Goal: Information Seeking & Learning: Learn about a topic

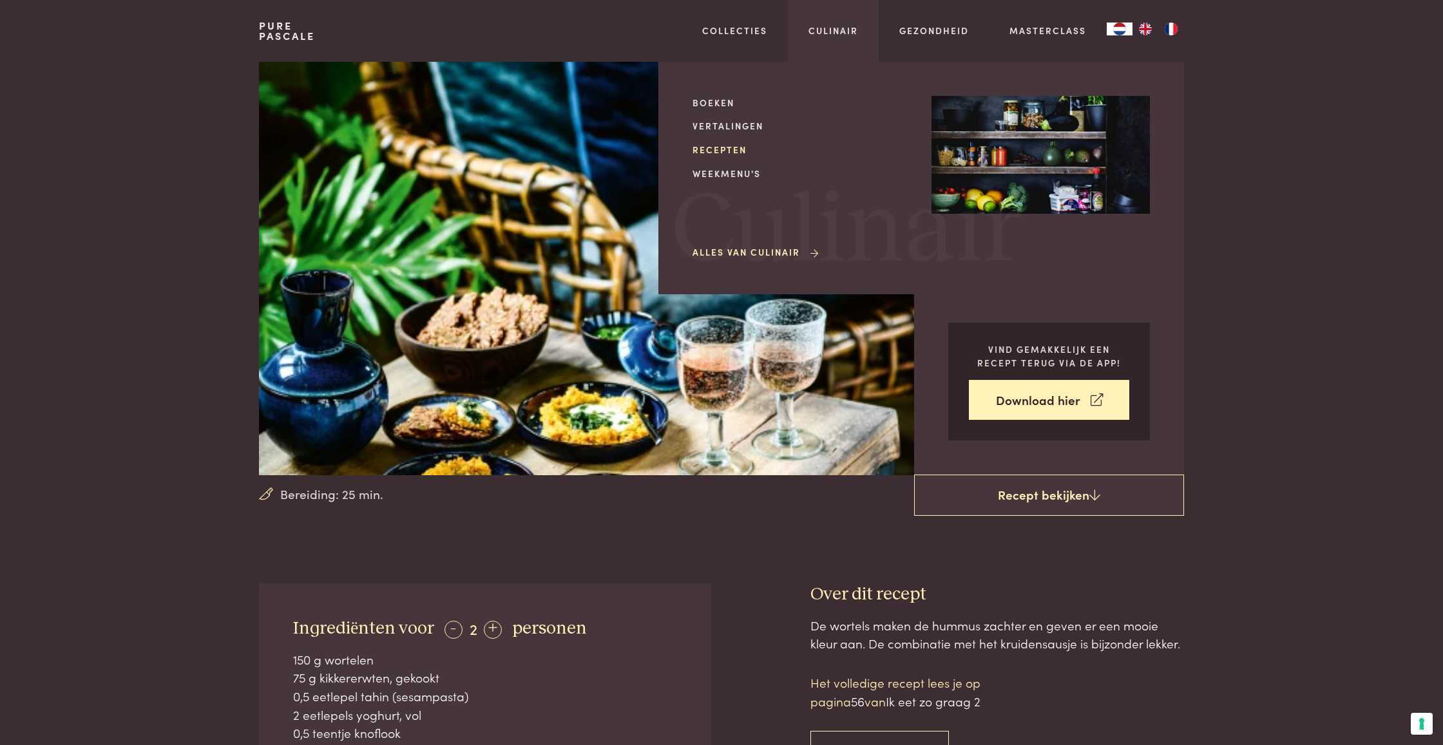
click at [718, 149] on link "Recepten" at bounding box center [801, 150] width 218 height 14
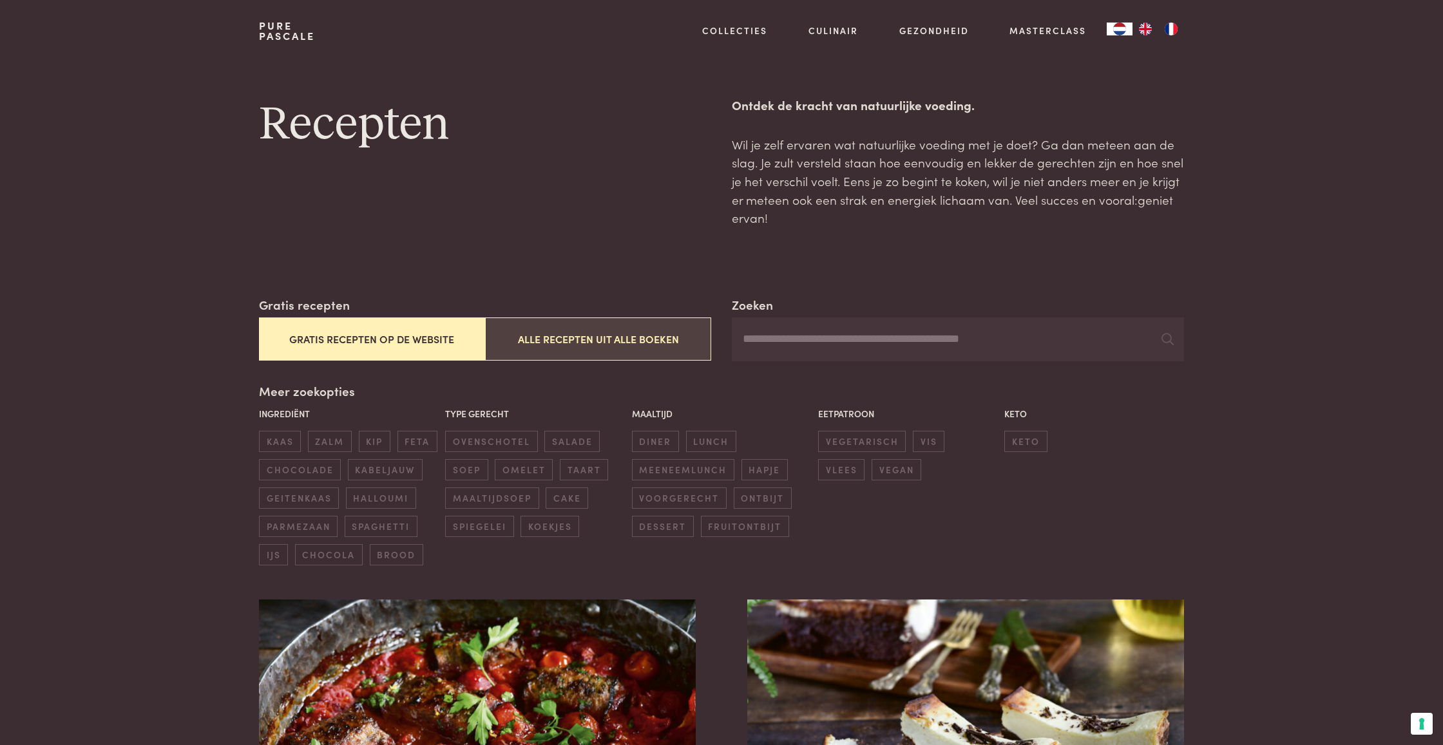
click at [583, 342] on button "Alle recepten uit alle boeken" at bounding box center [598, 339] width 226 height 43
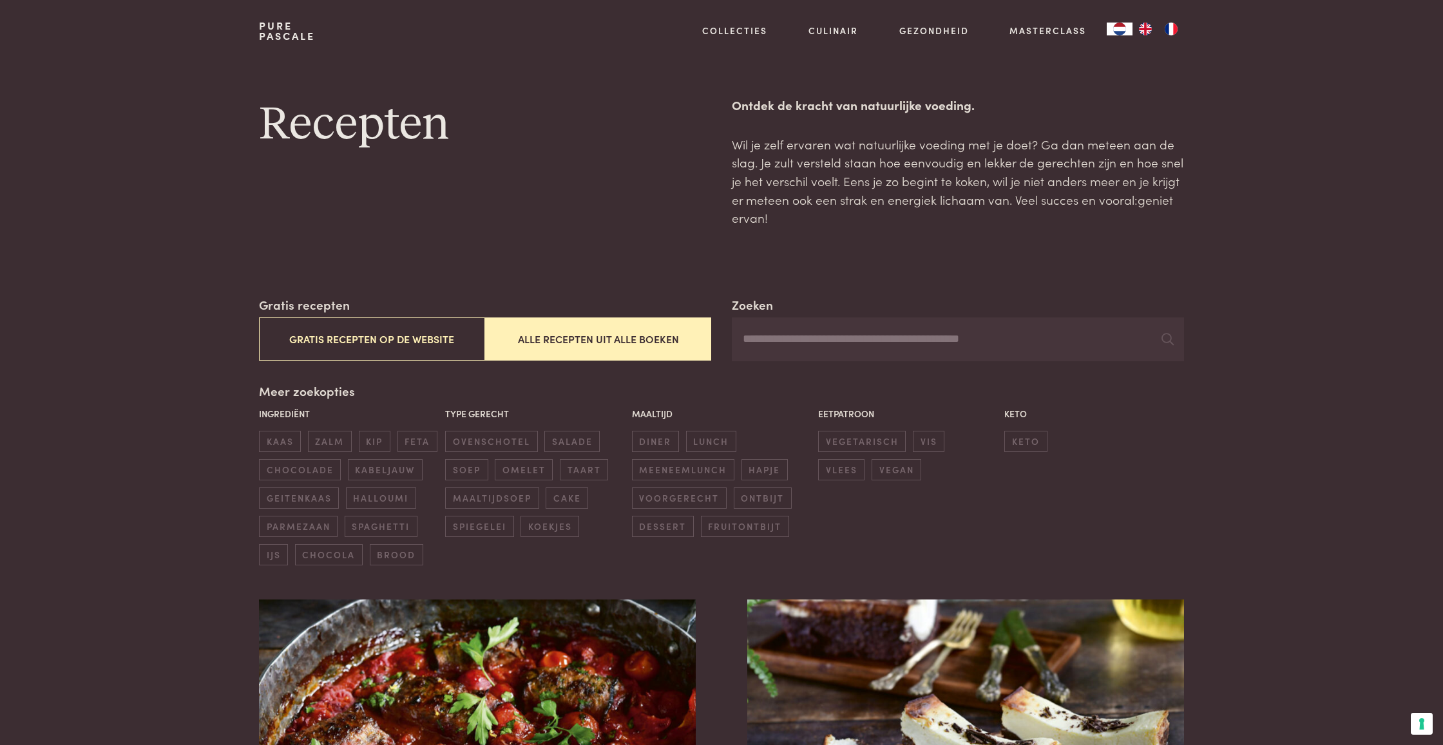
click at [870, 348] on input "Zoeken" at bounding box center [958, 340] width 452 height 44
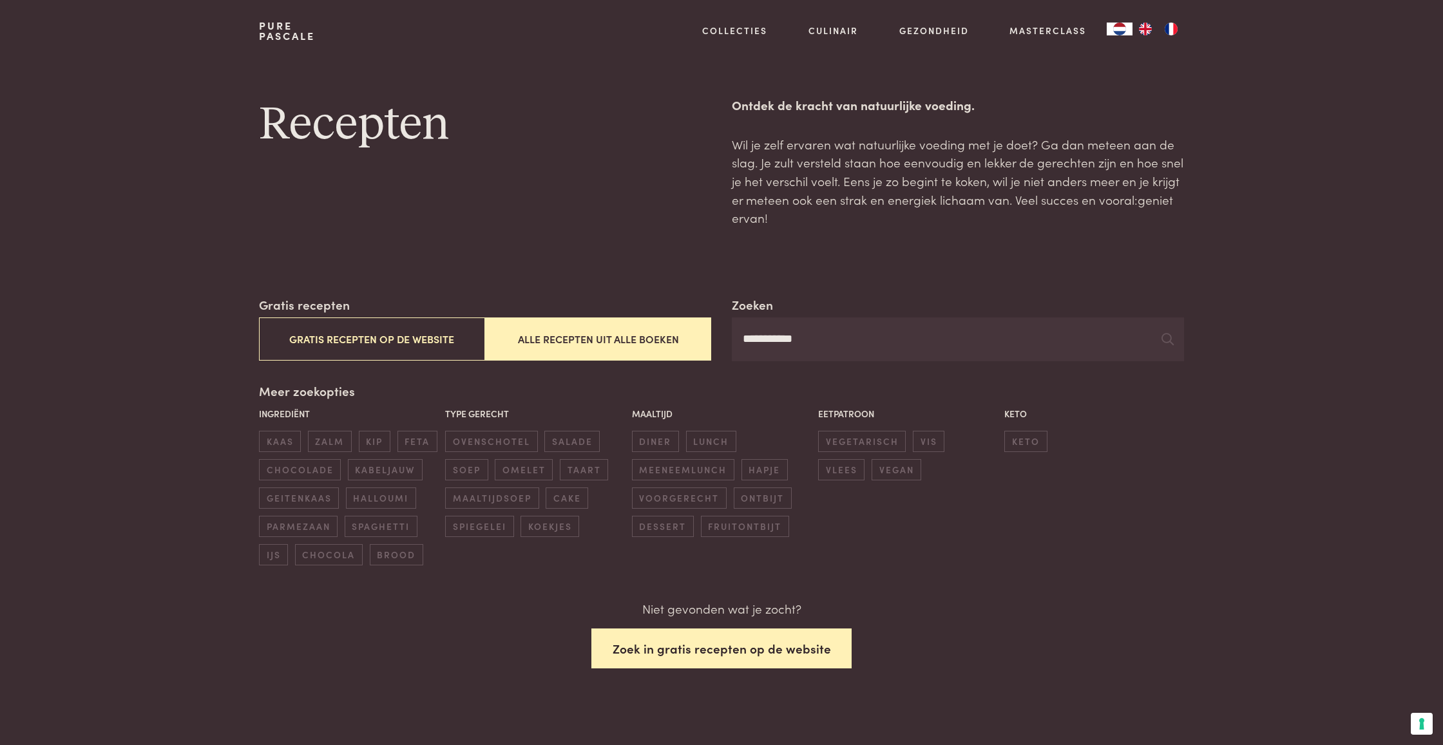
click at [695, 638] on button "Zoek in gratis recepten op de website" at bounding box center [721, 649] width 261 height 41
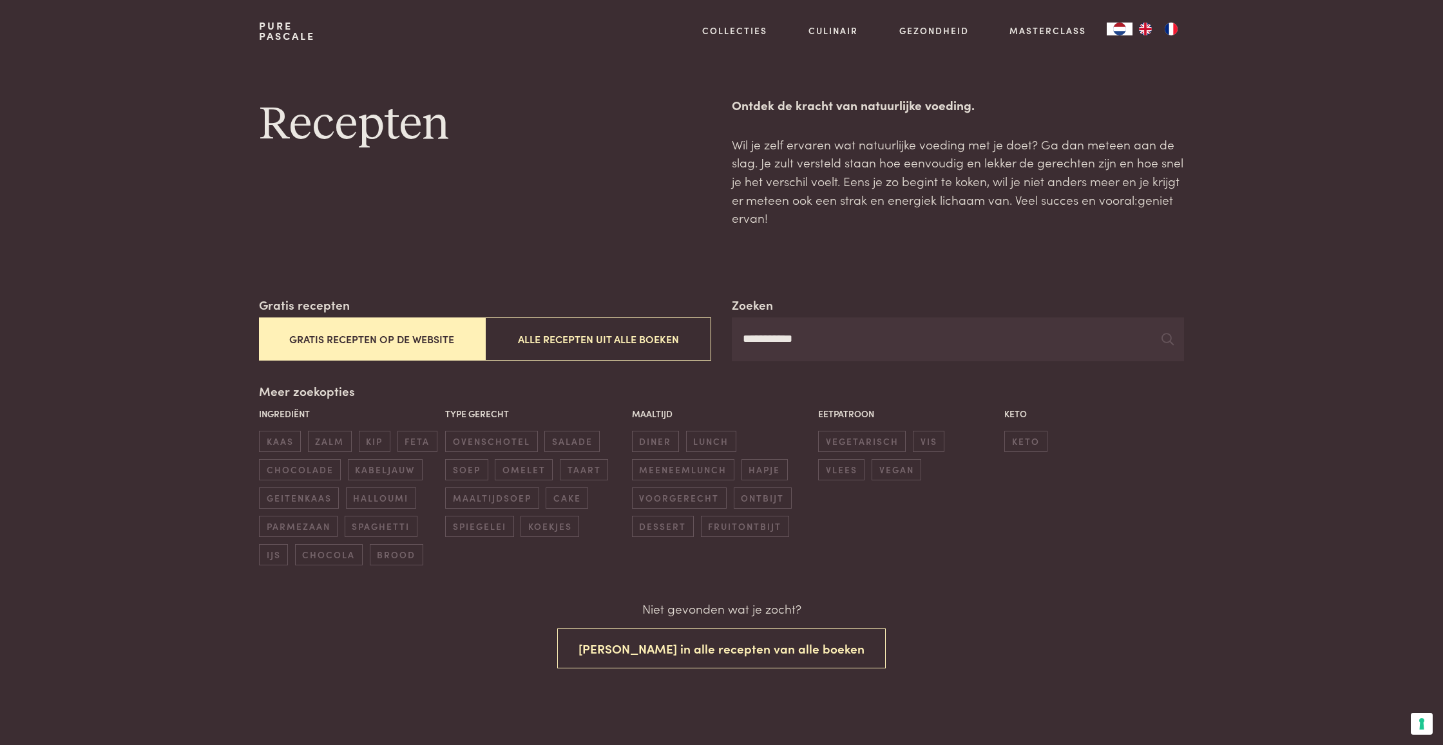
click at [779, 336] on input "**********" at bounding box center [958, 340] width 452 height 44
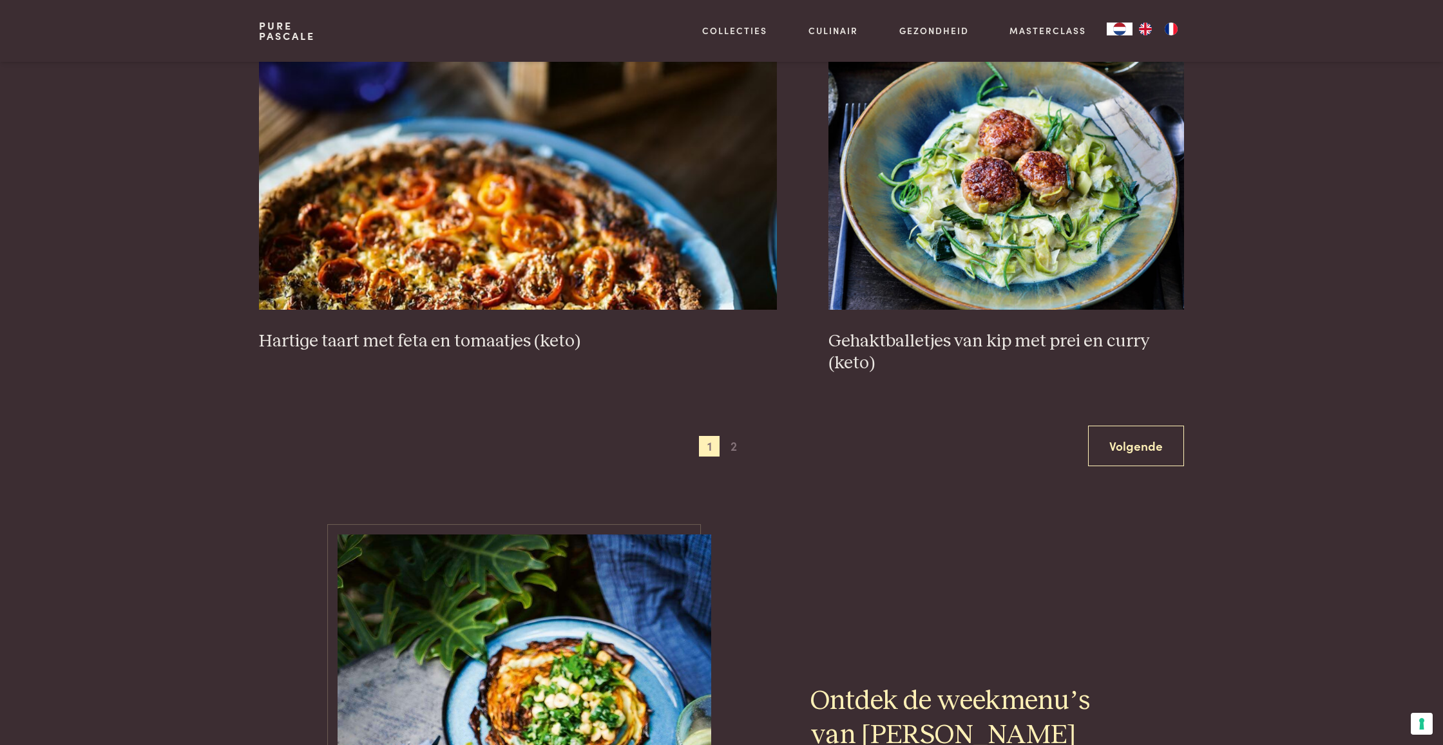
scroll to position [2399, 0]
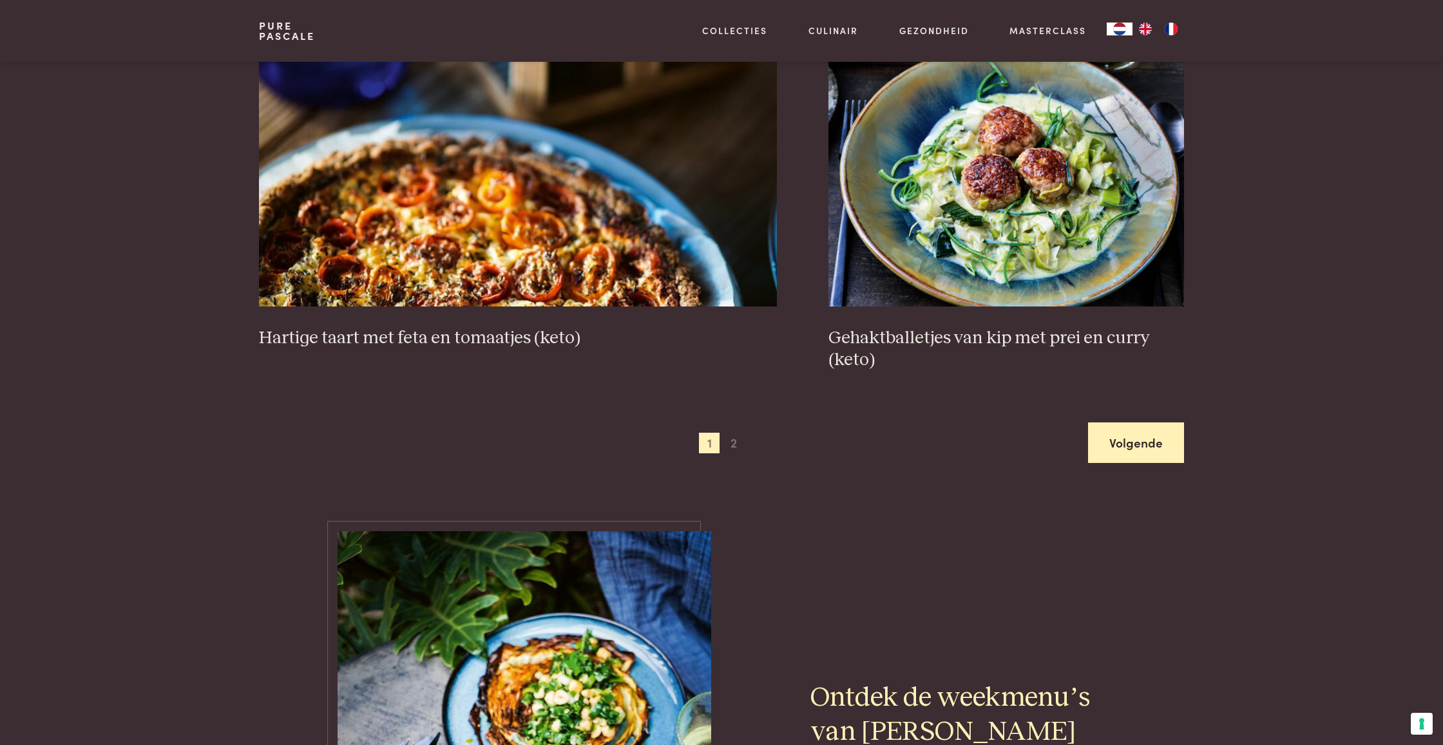
click at [1142, 446] on link "Volgende" at bounding box center [1136, 443] width 96 height 41
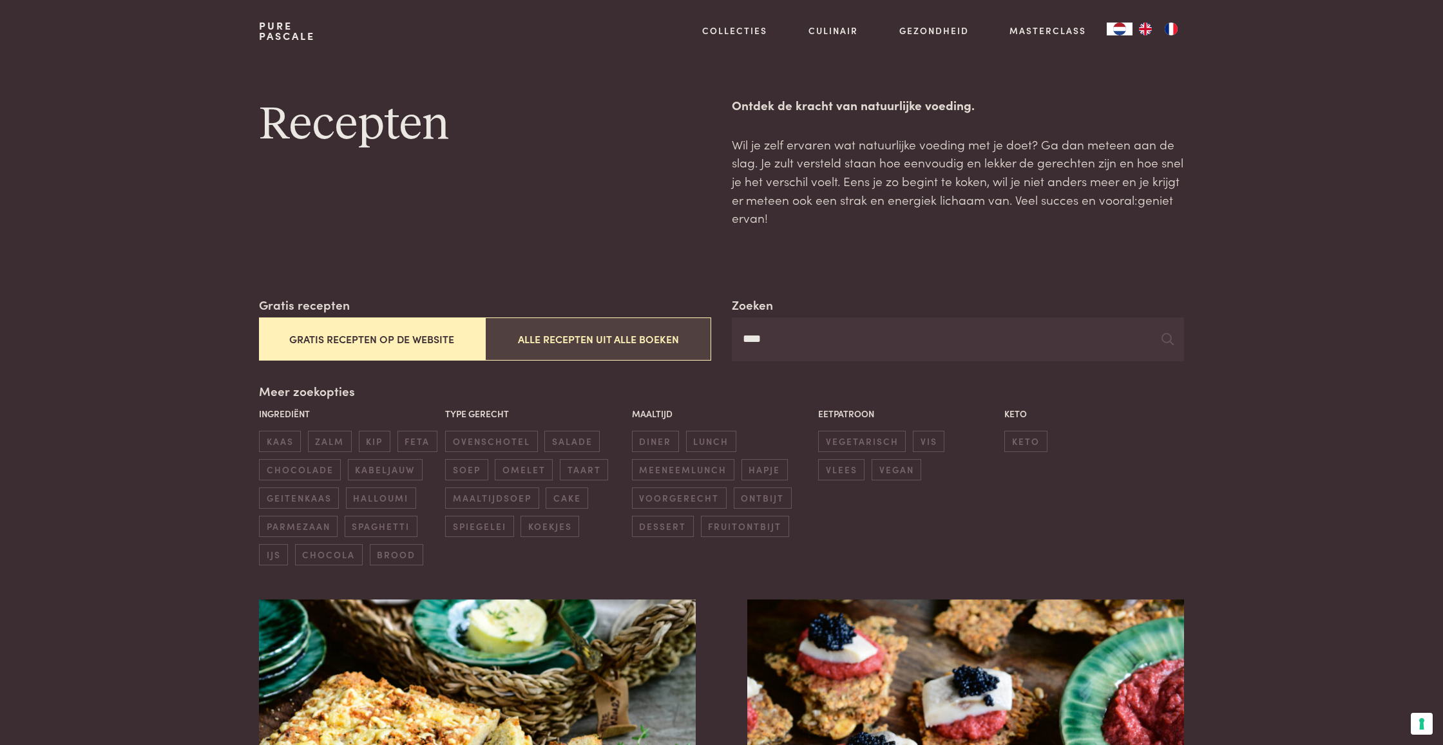
click at [614, 343] on button "Alle recepten uit alle boeken" at bounding box center [598, 339] width 226 height 43
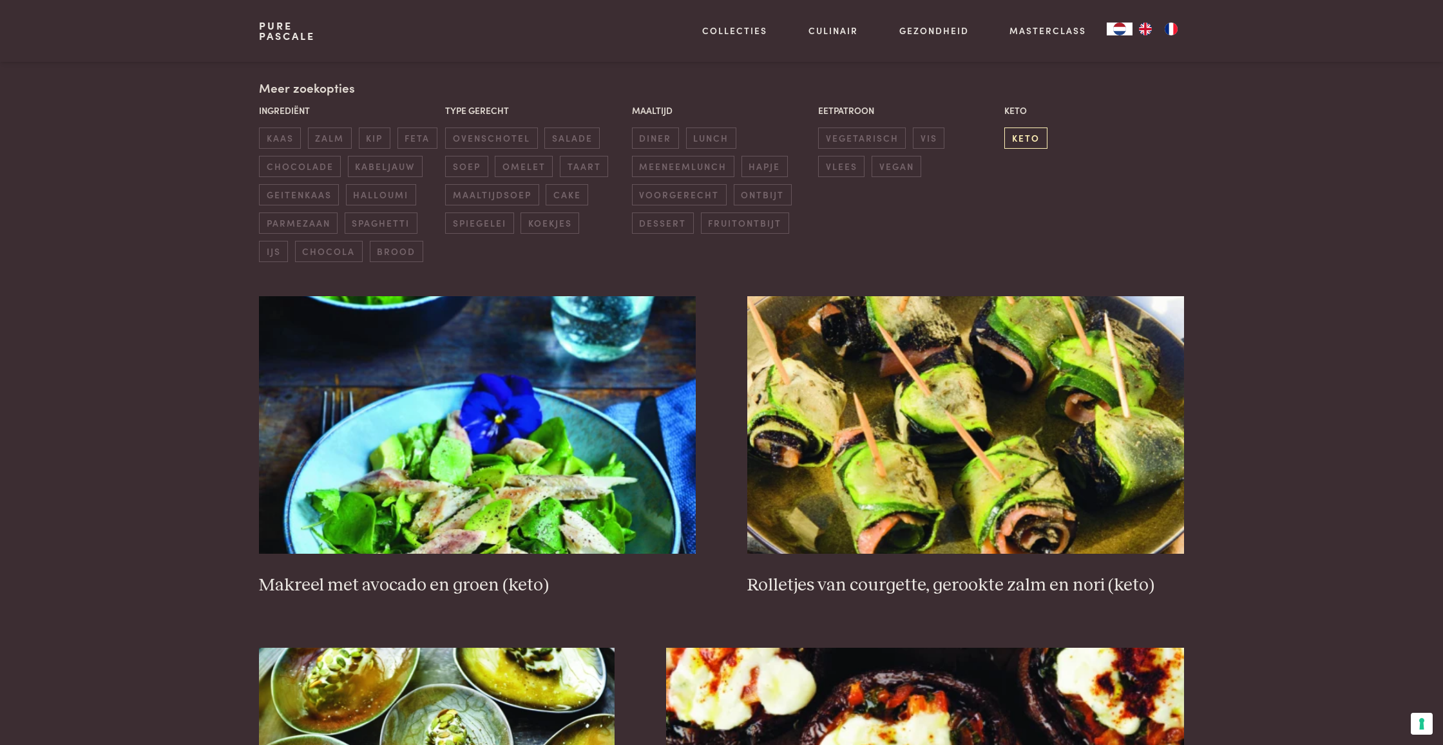
scroll to position [304, 0]
click at [1029, 135] on span "keto" at bounding box center [1025, 137] width 43 height 21
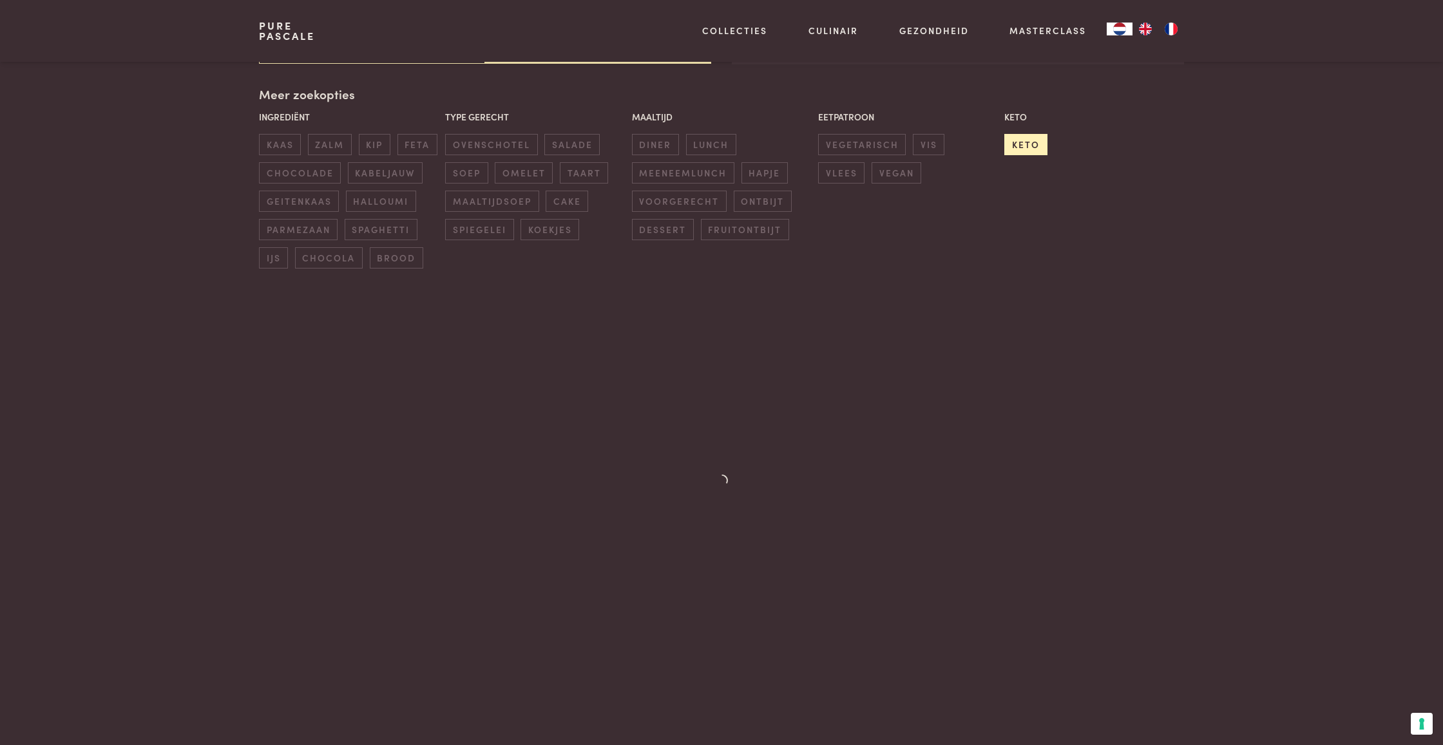
scroll to position [293, 0]
click at [648, 151] on span "diner" at bounding box center [655, 148] width 47 height 21
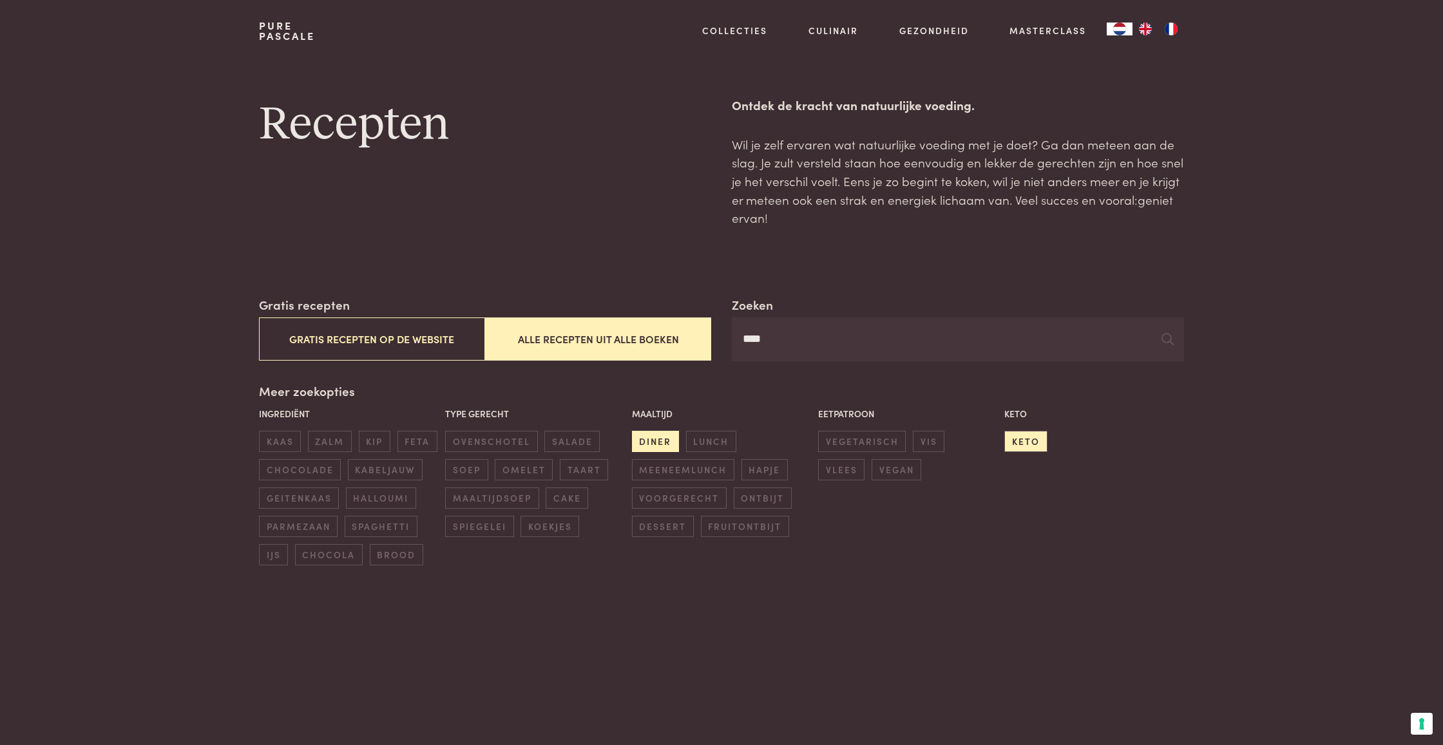
scroll to position [0, 0]
click at [884, 338] on input "****" at bounding box center [958, 340] width 452 height 44
type input "*"
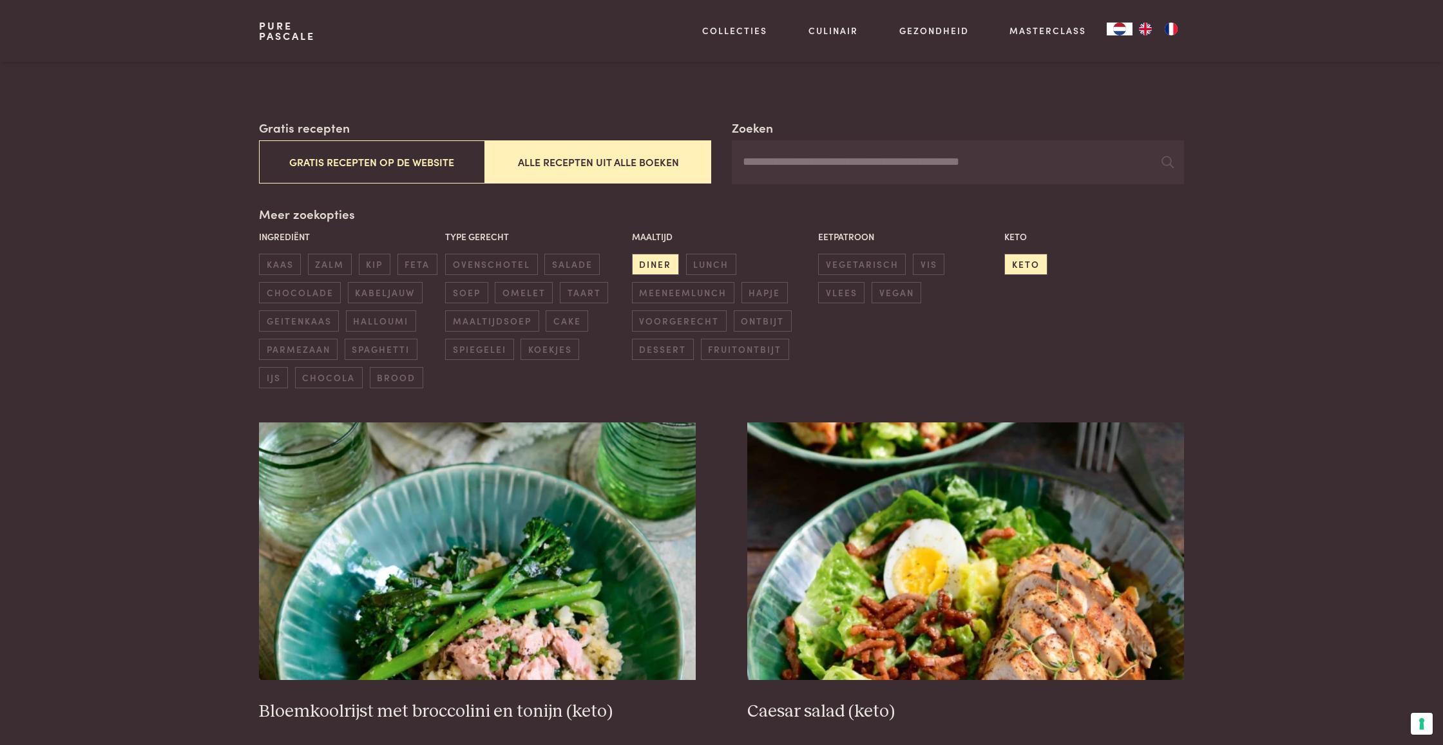
scroll to position [178, 0]
click at [1027, 256] on span "keto" at bounding box center [1025, 263] width 43 height 21
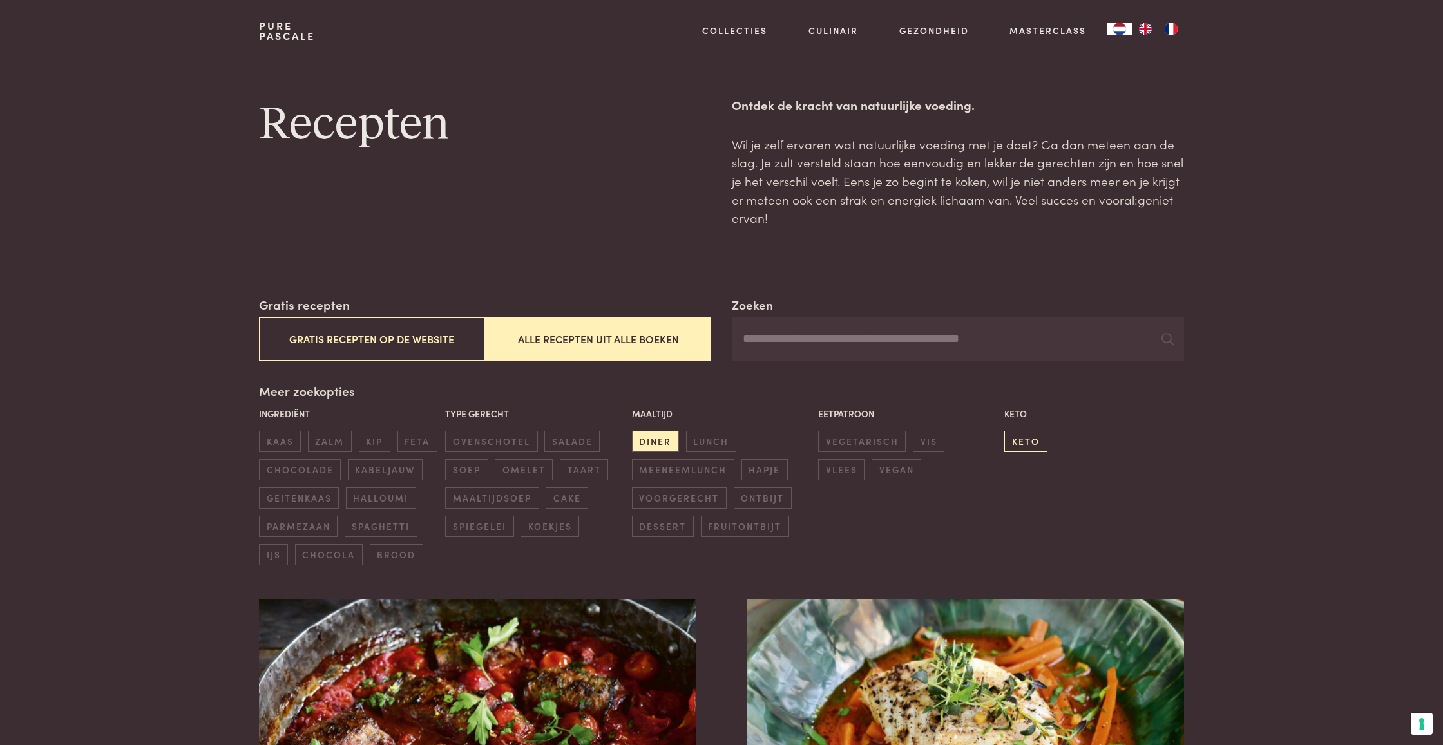
click at [1031, 439] on span "keto" at bounding box center [1025, 441] width 43 height 21
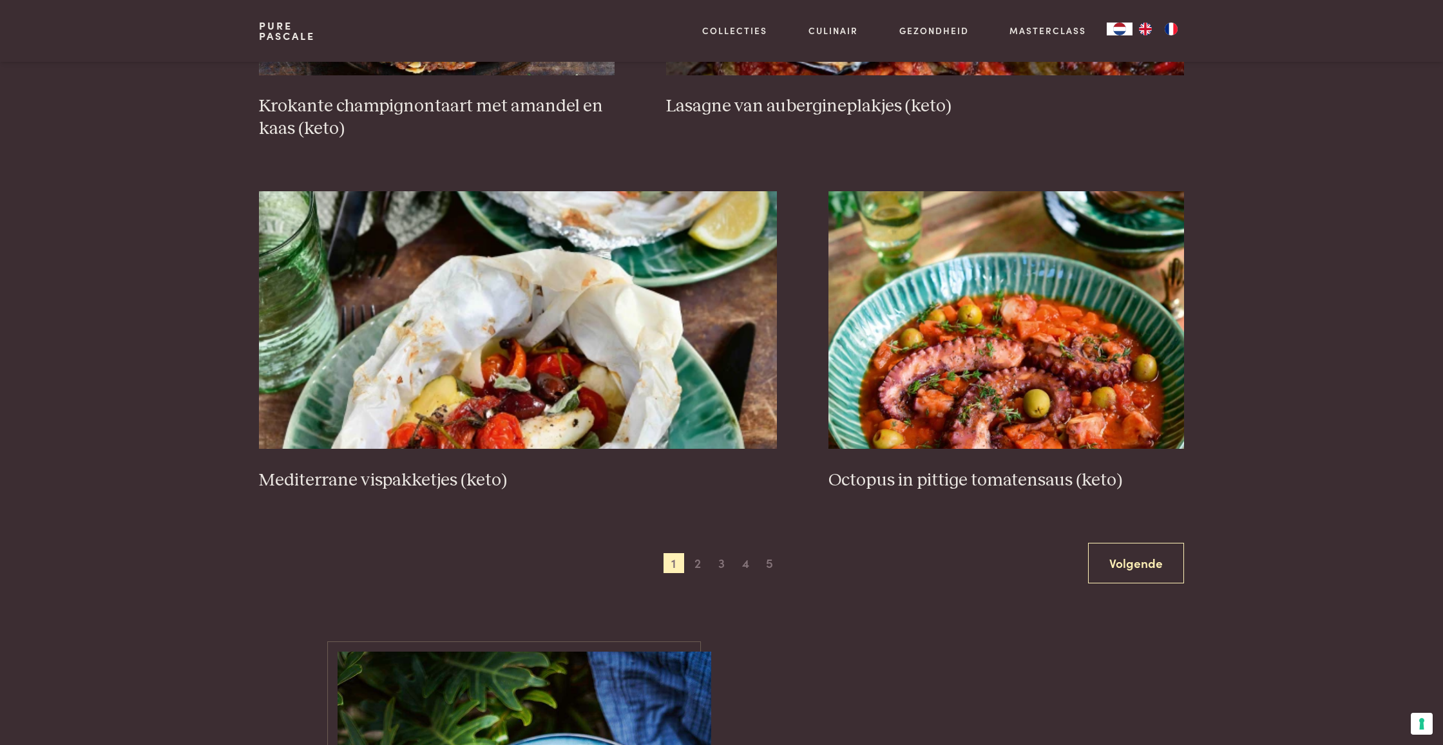
scroll to position [2240, 0]
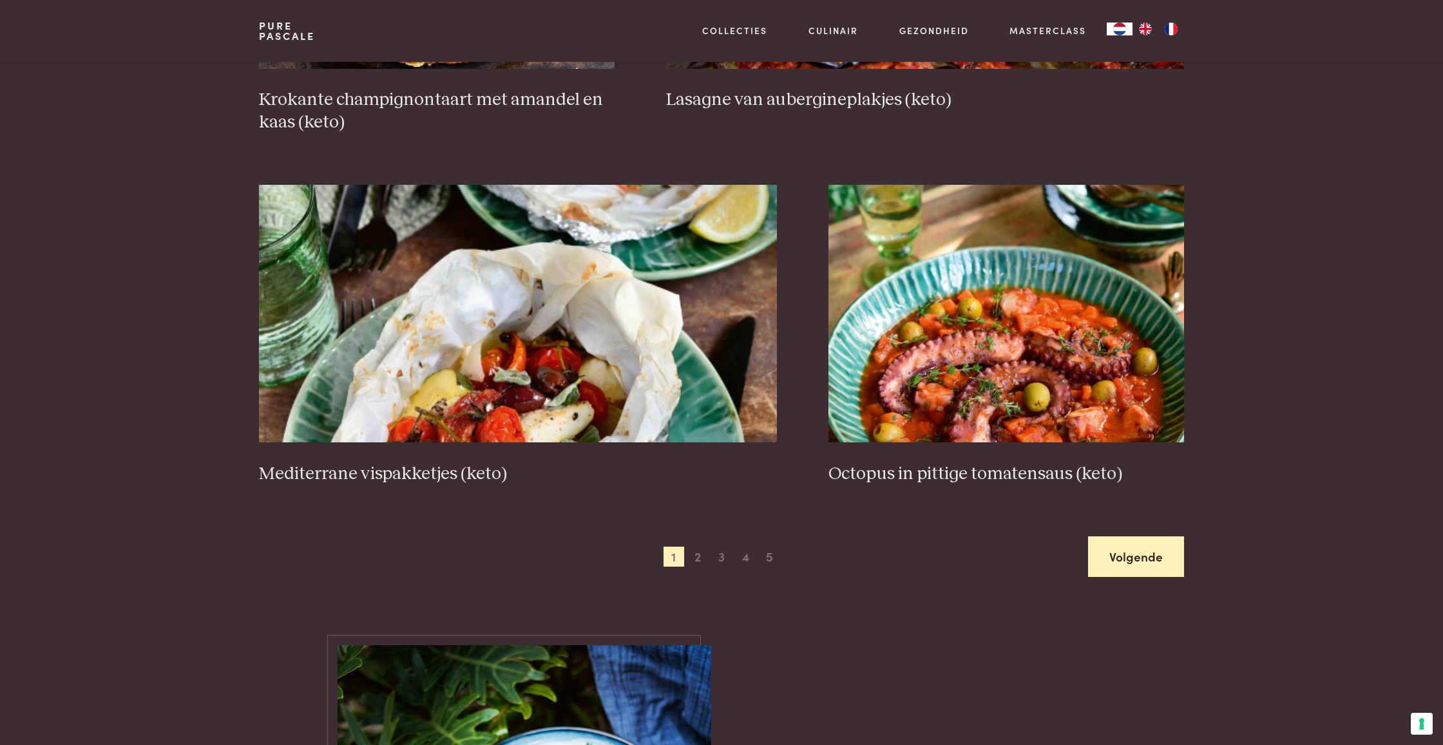
click at [1145, 539] on link "Volgende" at bounding box center [1136, 557] width 96 height 41
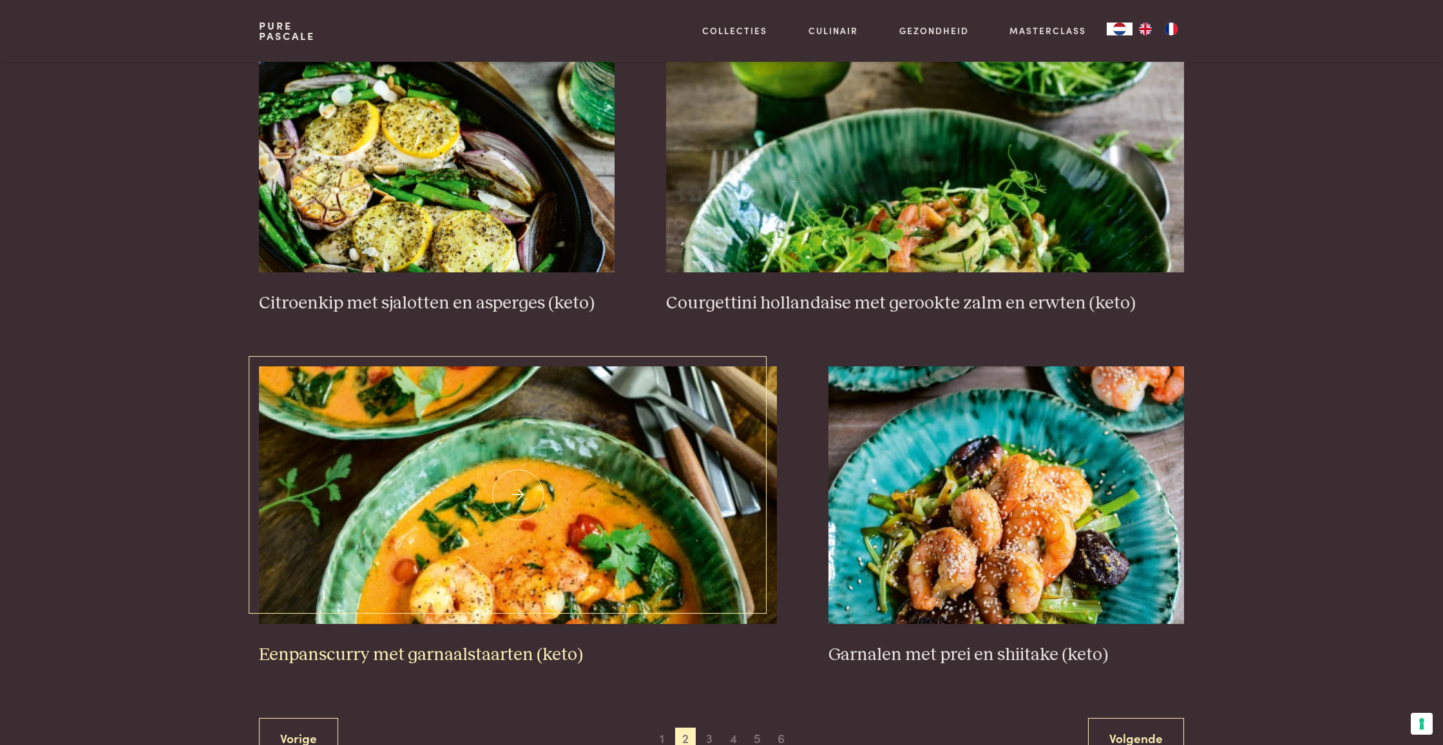
scroll to position [2102, 0]
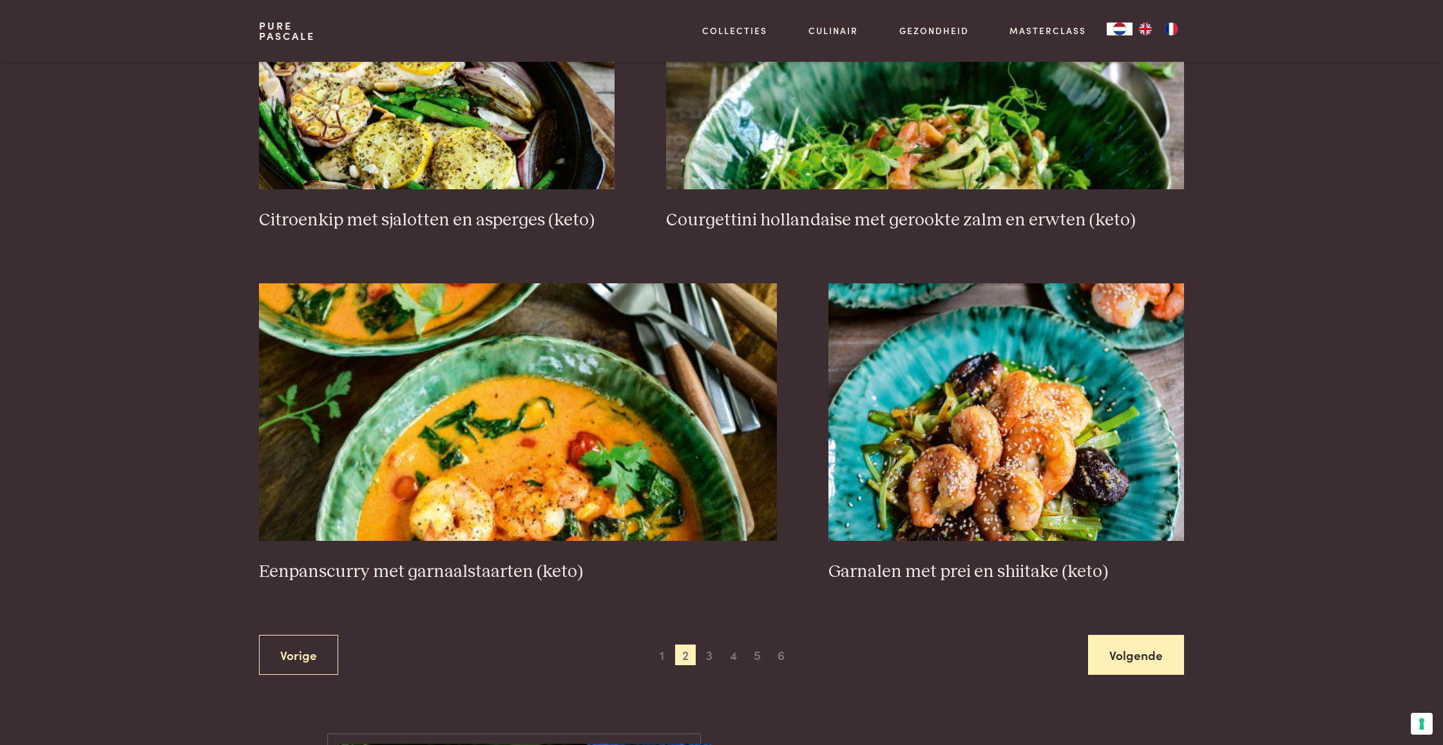
click at [1134, 651] on link "Volgende" at bounding box center [1136, 655] width 96 height 41
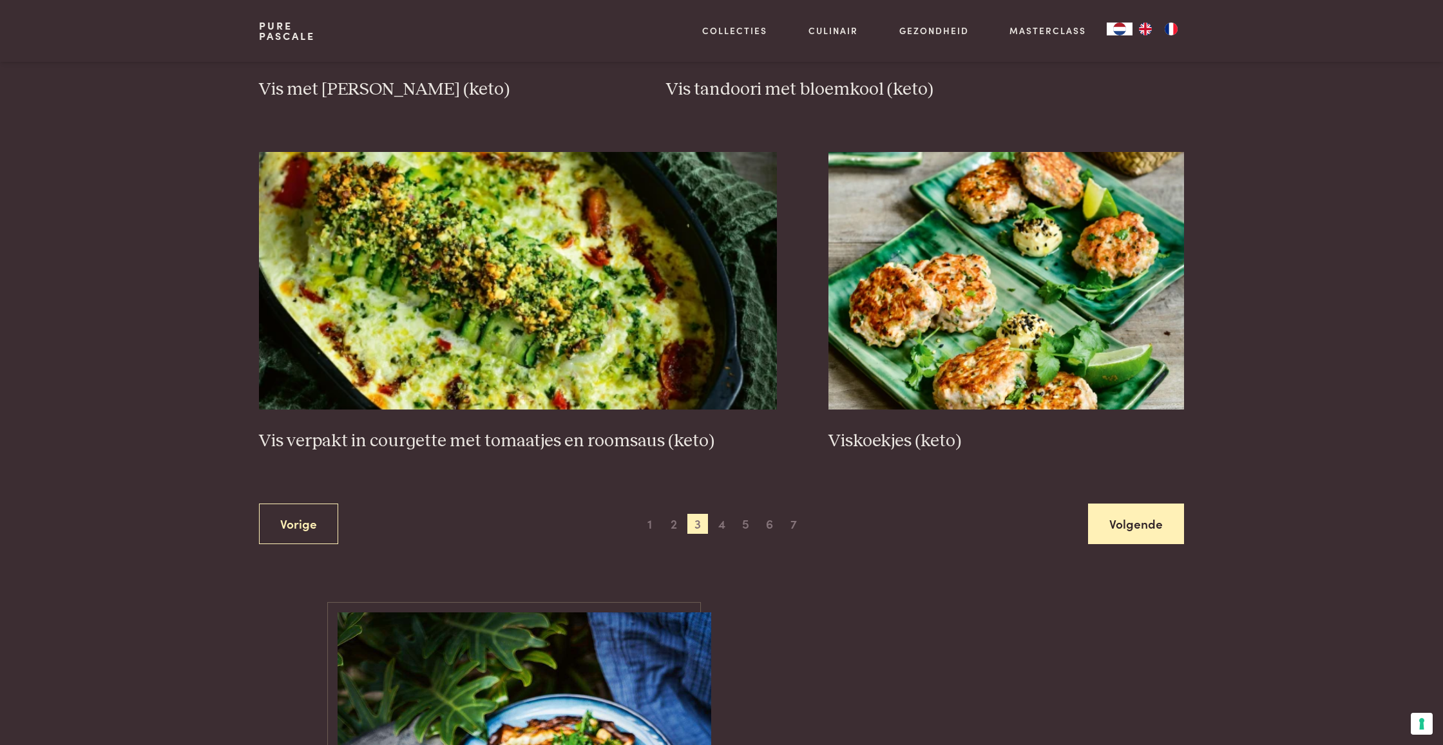
scroll to position [2236, 0]
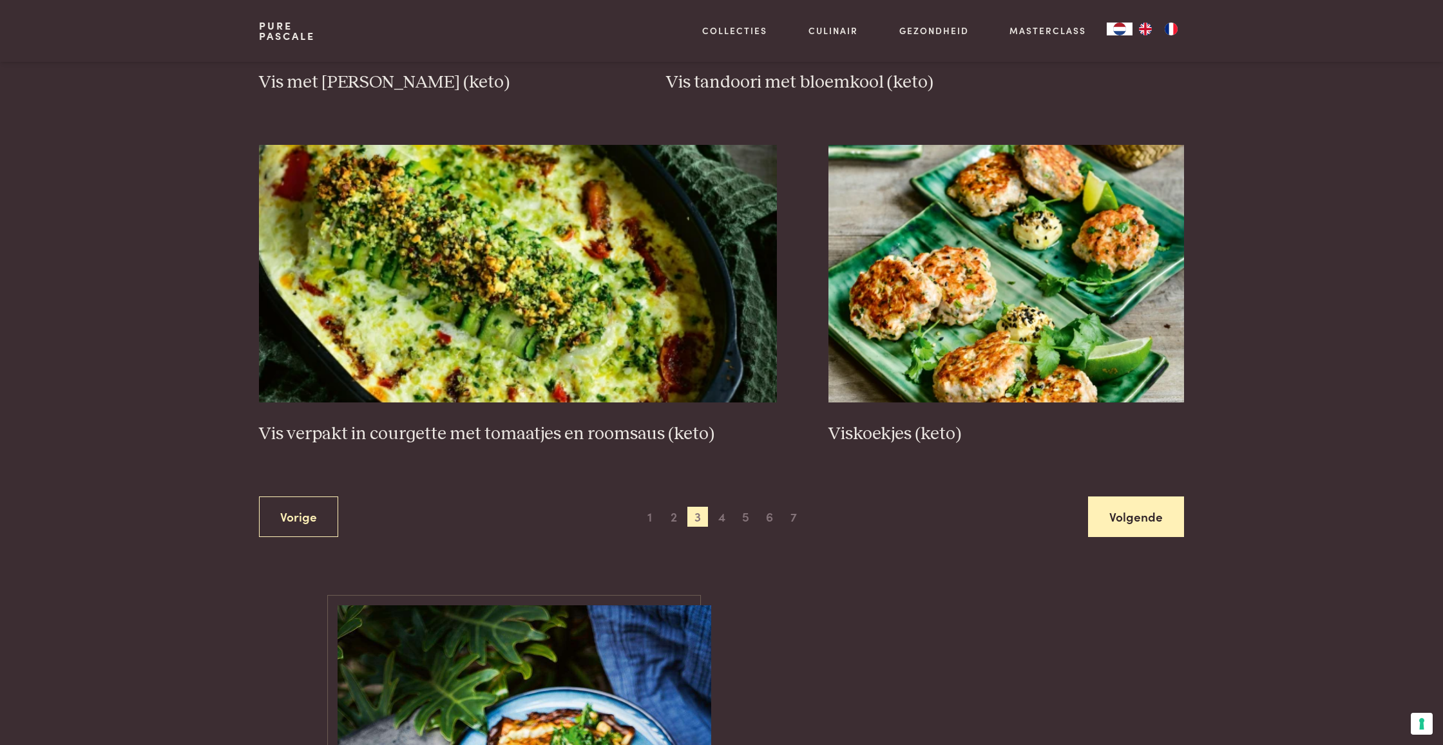
click at [1140, 500] on link "Volgende" at bounding box center [1136, 517] width 96 height 41
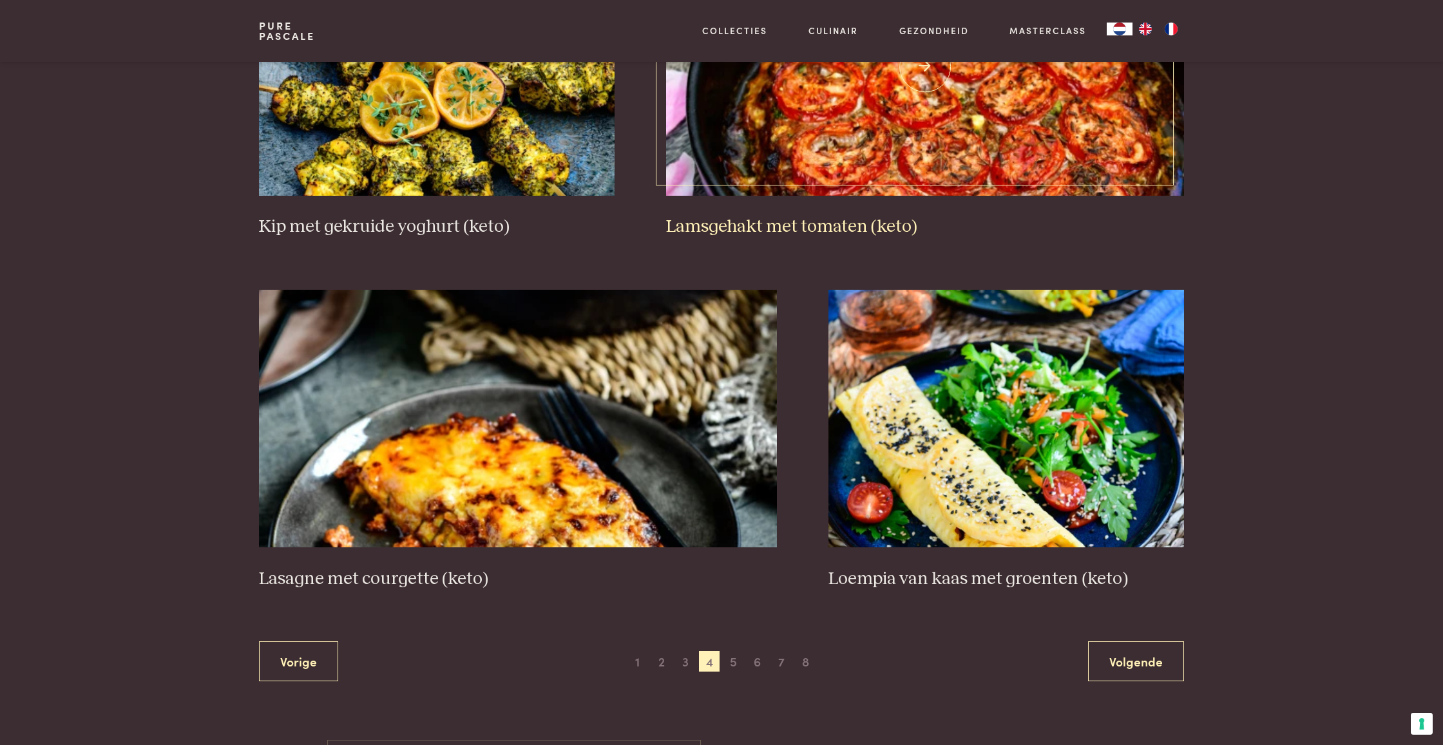
scroll to position [2158, 0]
click at [558, 476] on img at bounding box center [518, 418] width 518 height 258
click at [735, 657] on span "5" at bounding box center [733, 661] width 21 height 21
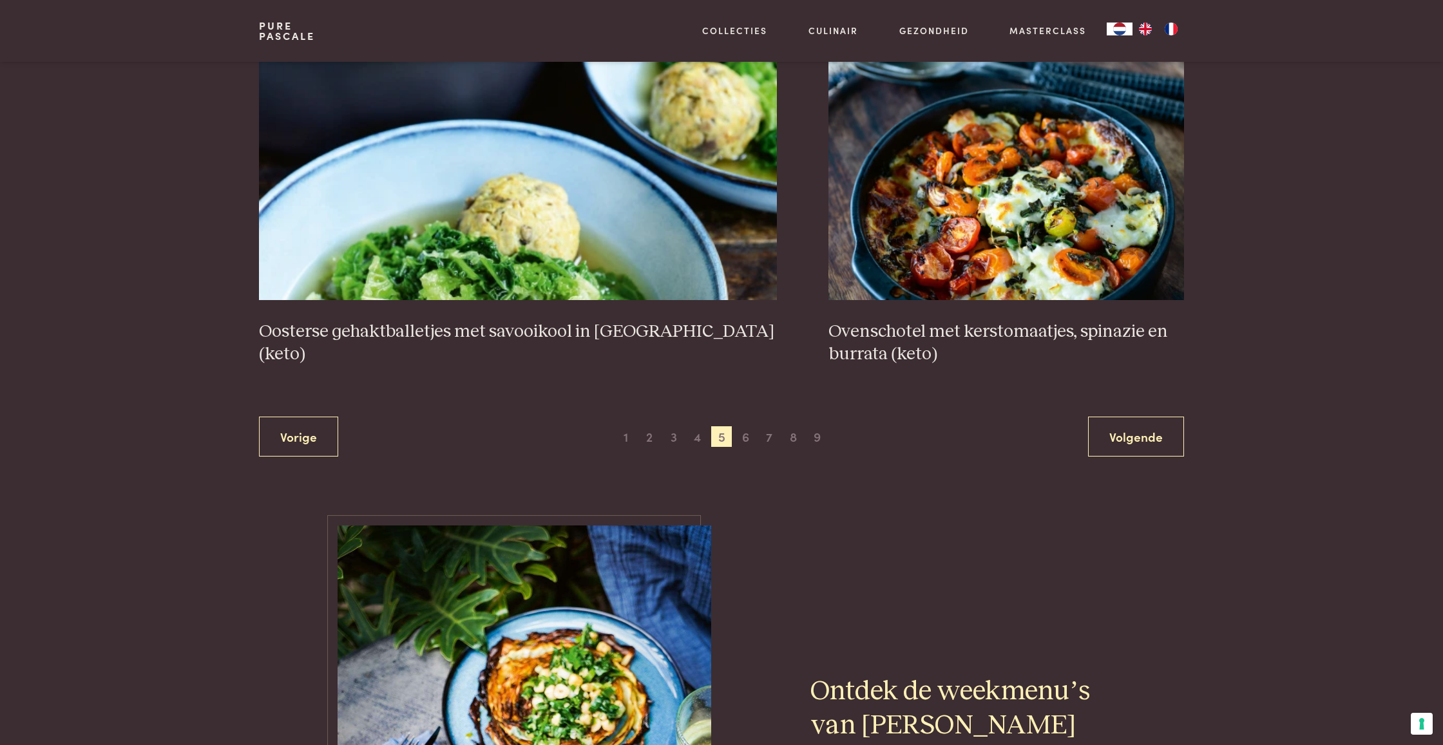
scroll to position [2384, 0]
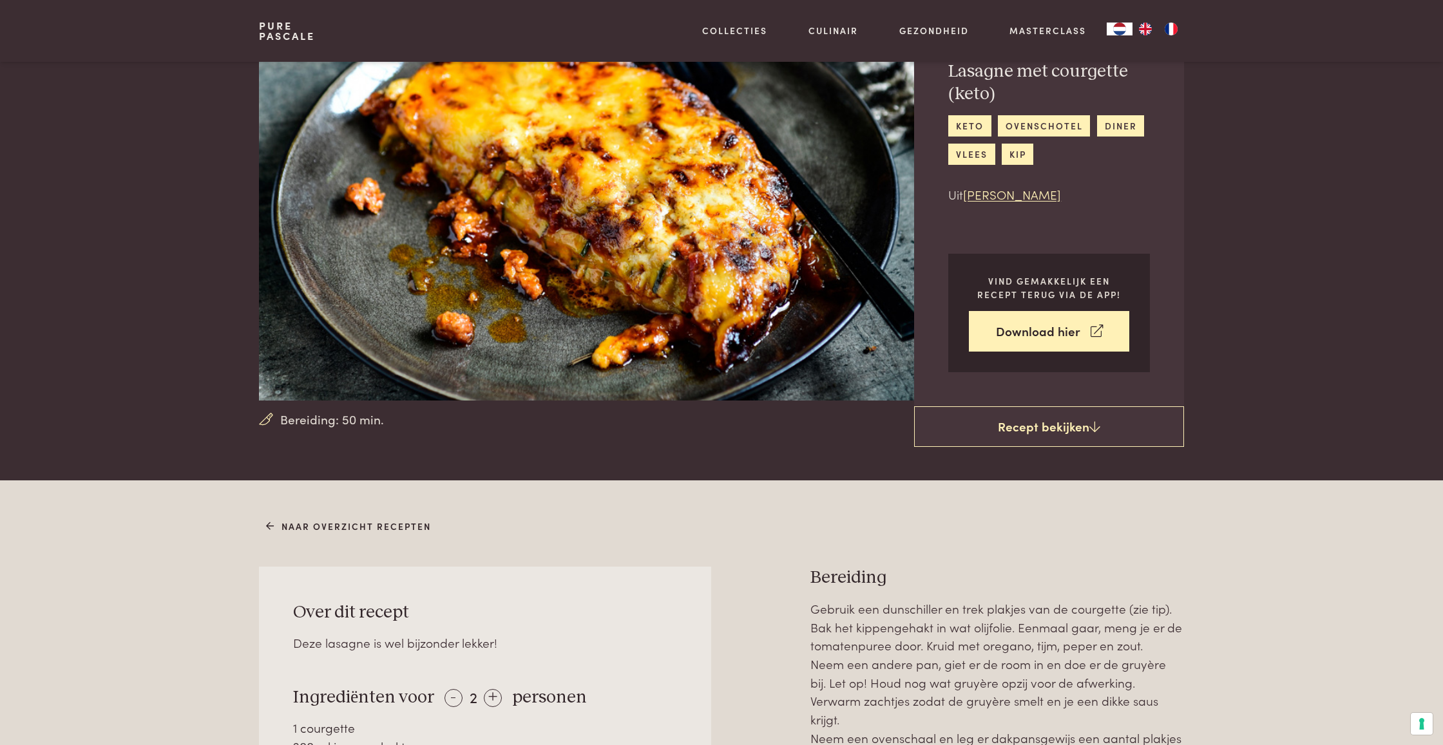
scroll to position [75, 0]
